Goal: Check status: Check status

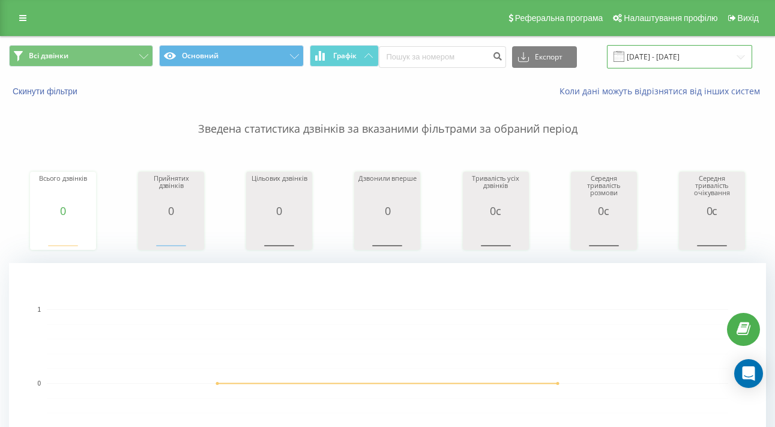
click at [667, 66] on input "[DATE] - [DATE]" at bounding box center [679, 56] width 145 height 23
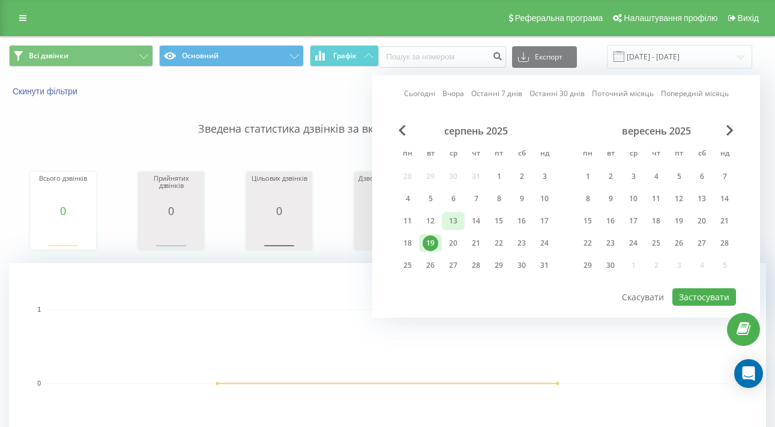
click at [457, 229] on div "13" at bounding box center [454, 221] width 16 height 16
click at [471, 229] on div "14" at bounding box center [477, 221] width 16 height 16
click at [453, 229] on div "13" at bounding box center [454, 221] width 16 height 16
click at [482, 229] on div "14" at bounding box center [477, 221] width 16 height 16
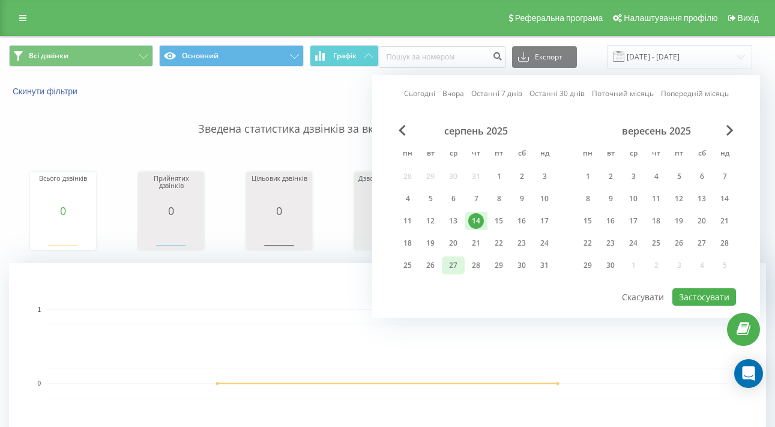
click at [449, 266] on div "27" at bounding box center [453, 265] width 23 height 18
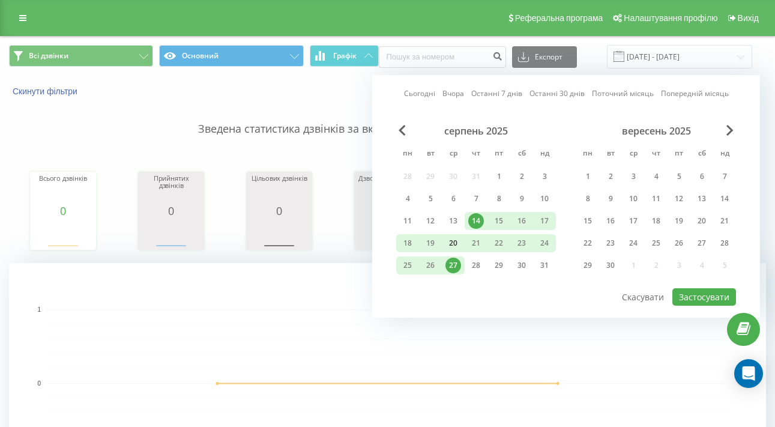
click at [454, 251] on div "20" at bounding box center [454, 243] width 16 height 16
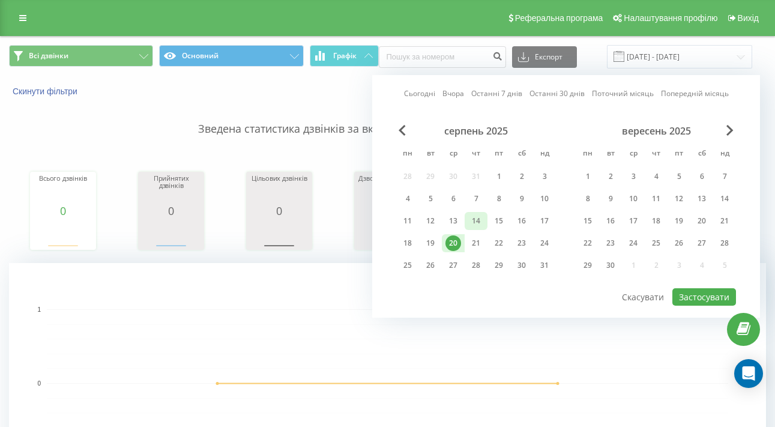
click at [476, 229] on div "14" at bounding box center [477, 221] width 16 height 16
click at [704, 306] on button "Застосувати" at bounding box center [705, 296] width 64 height 17
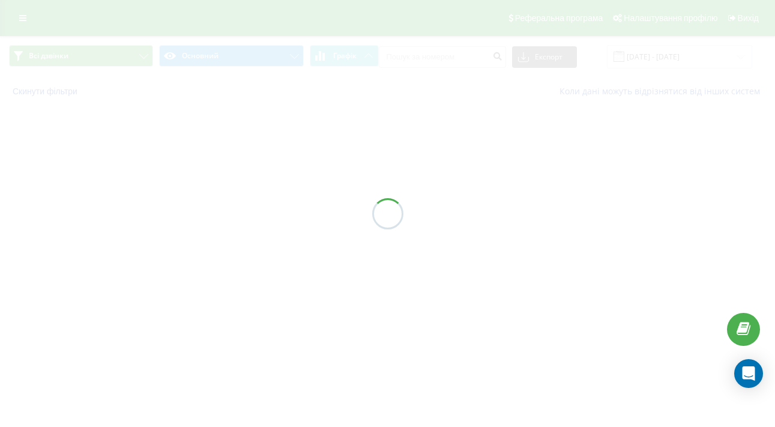
type input "[DATE] - [DATE]"
